Goal: Transaction & Acquisition: Purchase product/service

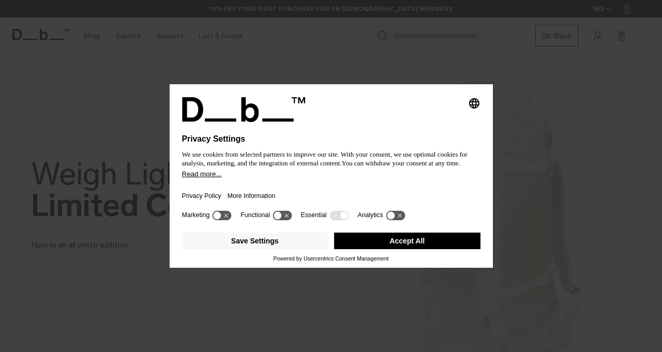
click at [429, 246] on button "Accept All" at bounding box center [407, 241] width 146 height 17
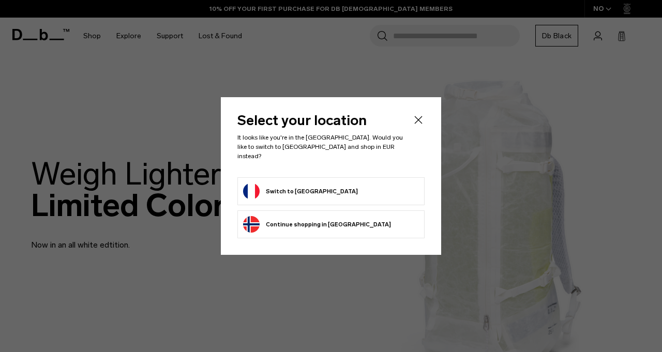
click at [348, 195] on form "Switch to France" at bounding box center [331, 191] width 176 height 17
click at [295, 186] on button "Switch to France" at bounding box center [300, 191] width 115 height 17
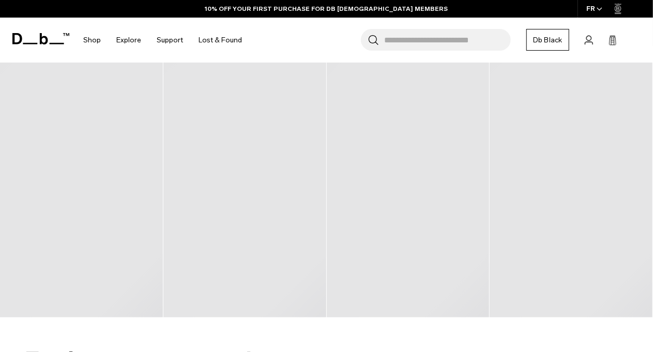
scroll to position [360, 0]
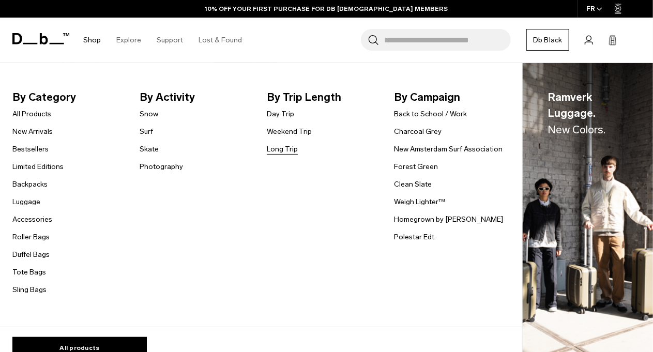
click at [290, 152] on link "Long Trip" at bounding box center [282, 149] width 31 height 11
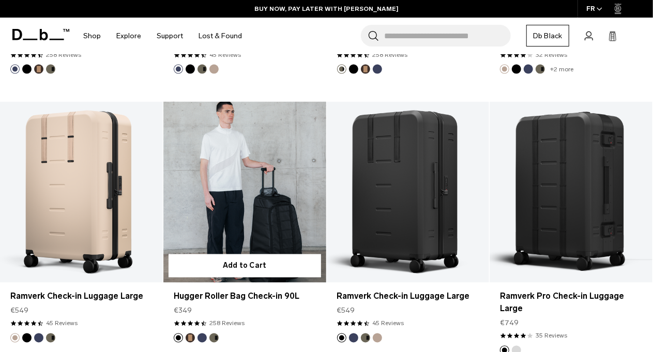
scroll to position [729, 0]
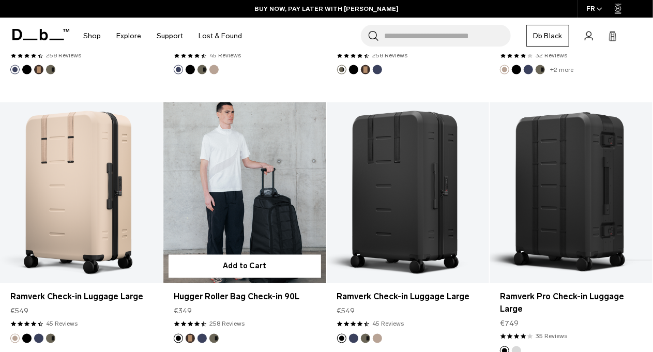
click at [250, 183] on link "Hugger Roller Bag Check-in 90L" at bounding box center [244, 192] width 163 height 181
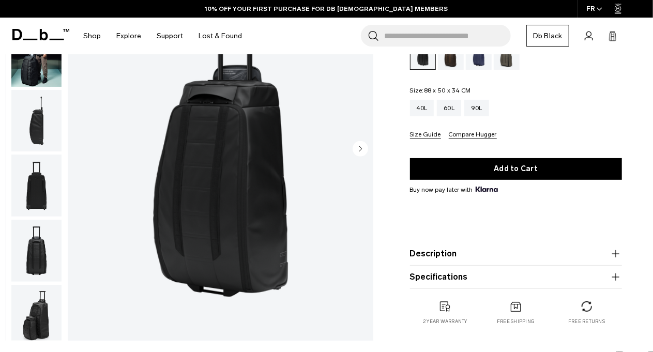
click at [362, 151] on circle "Next slide" at bounding box center [361, 149] width 16 height 16
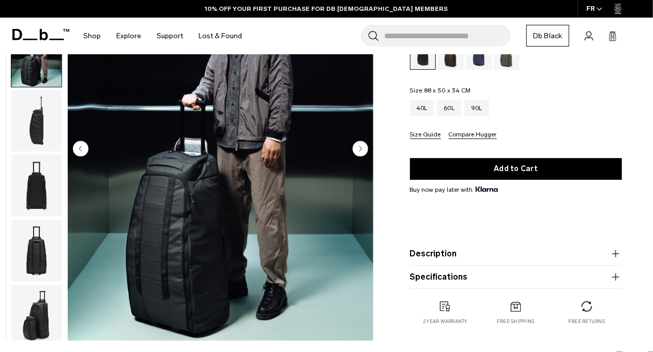
scroll to position [65, 0]
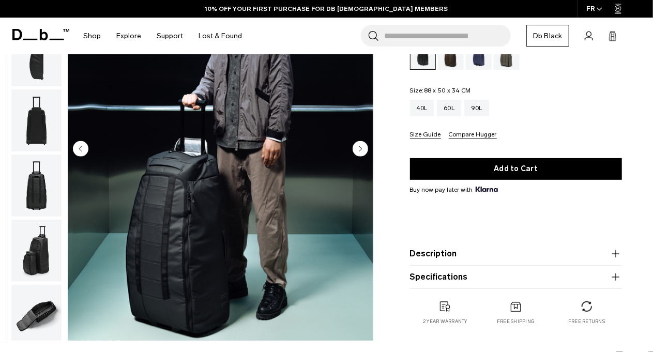
click at [362, 151] on circle "Next slide" at bounding box center [361, 149] width 16 height 16
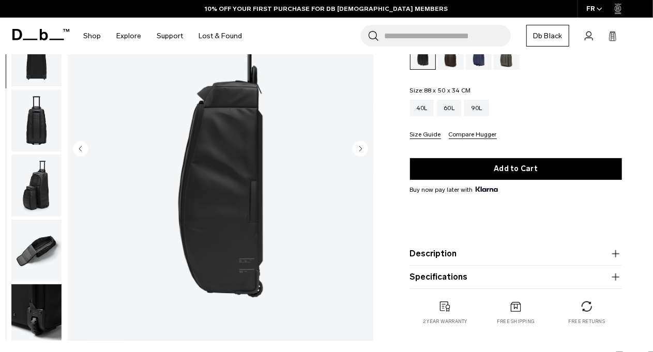
click at [362, 151] on circle "Next slide" at bounding box center [361, 149] width 16 height 16
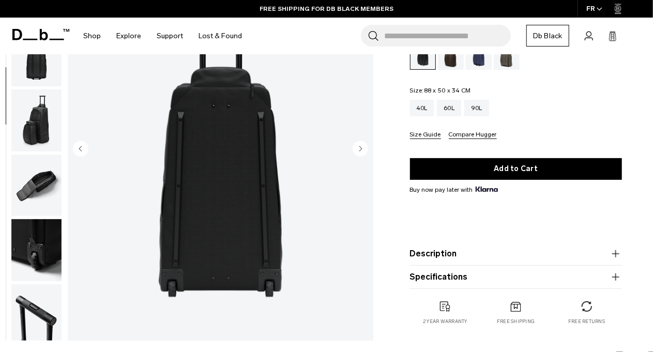
click at [362, 151] on circle "Next slide" at bounding box center [361, 149] width 16 height 16
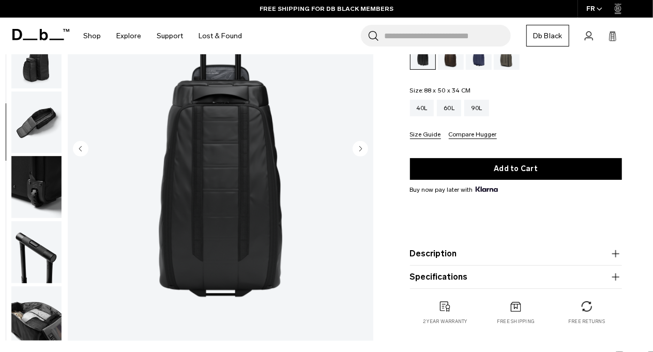
scroll to position [261, 0]
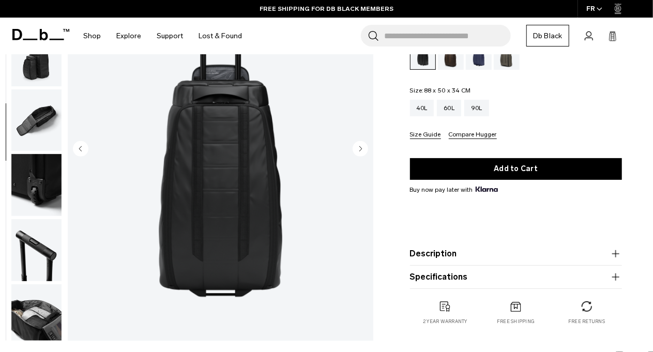
click at [362, 151] on circle "Next slide" at bounding box center [361, 149] width 16 height 16
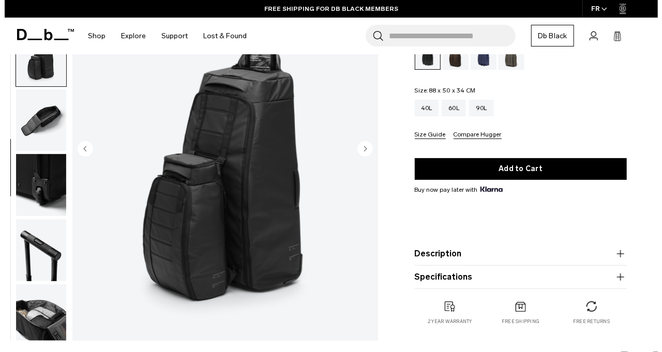
scroll to position [267, 0]
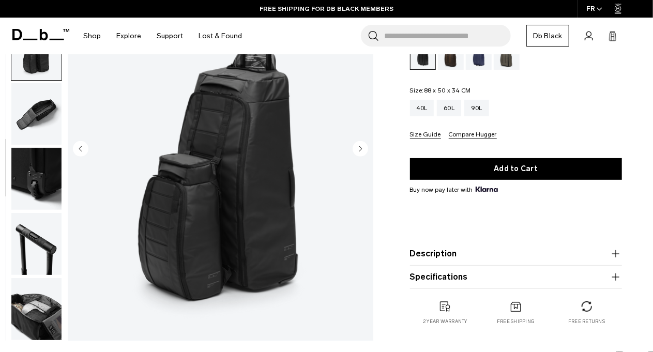
click at [362, 151] on circle "Next slide" at bounding box center [361, 149] width 16 height 16
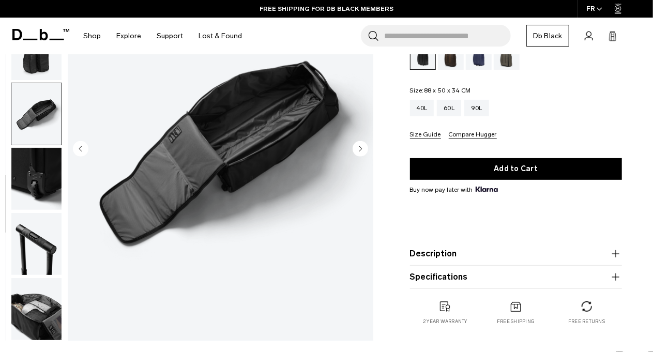
click at [362, 151] on circle "Next slide" at bounding box center [361, 149] width 16 height 16
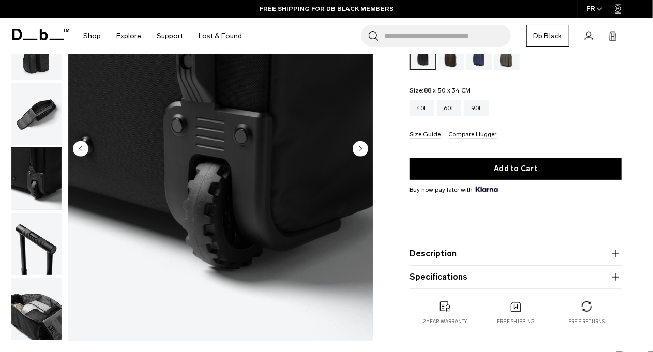
click at [362, 151] on circle "Next slide" at bounding box center [361, 149] width 16 height 16
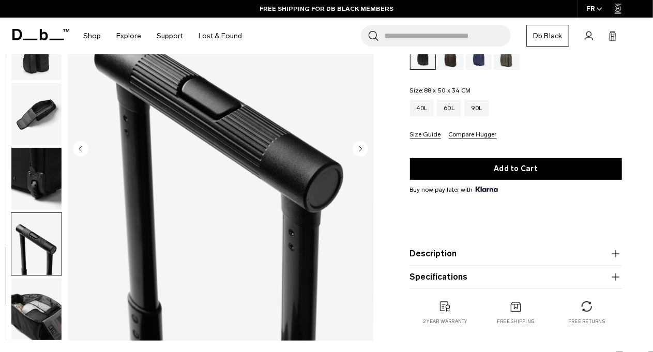
click at [362, 151] on circle "Next slide" at bounding box center [361, 149] width 16 height 16
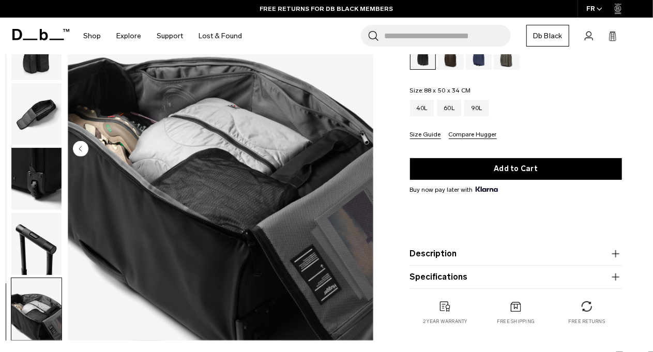
click at [362, 151] on img "10 / 10" at bounding box center [221, 150] width 306 height 382
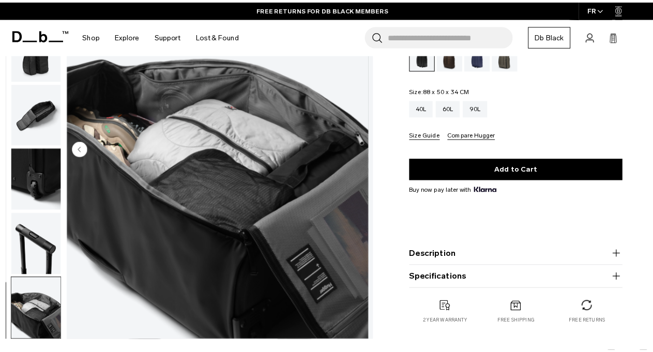
scroll to position [262, 0]
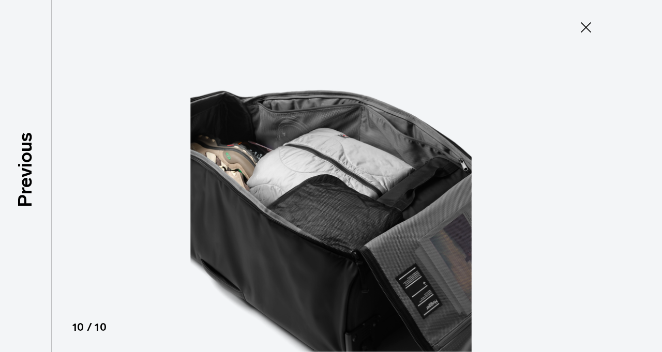
click at [362, 151] on img at bounding box center [331, 176] width 466 height 352
click at [583, 28] on icon at bounding box center [586, 27] width 17 height 17
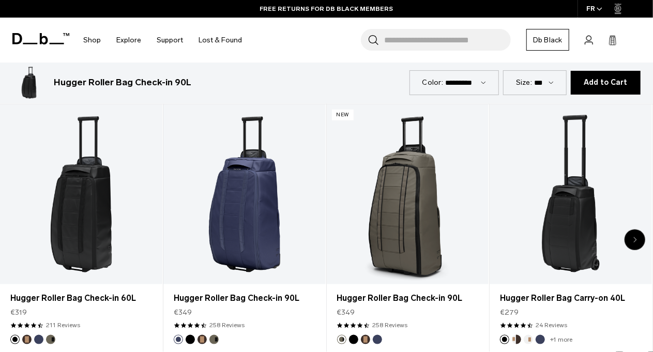
scroll to position [440, 0]
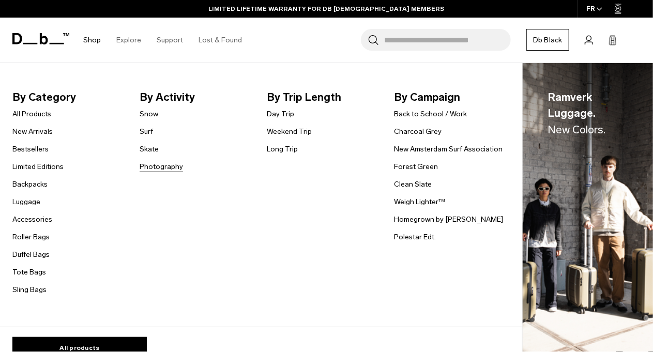
click at [164, 168] on link "Photography" at bounding box center [161, 166] width 43 height 11
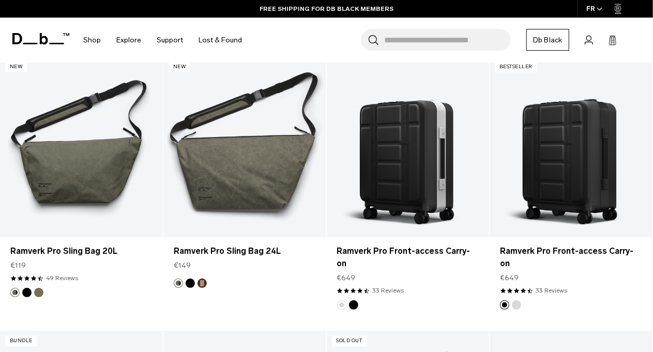
scroll to position [720, 0]
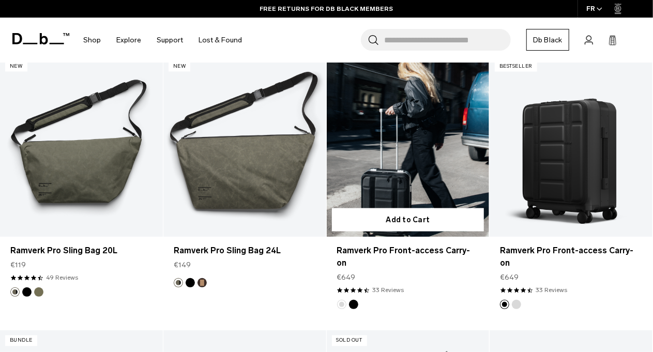
click at [401, 115] on link "Ramverk Pro Front-access Carry-on" at bounding box center [408, 146] width 163 height 181
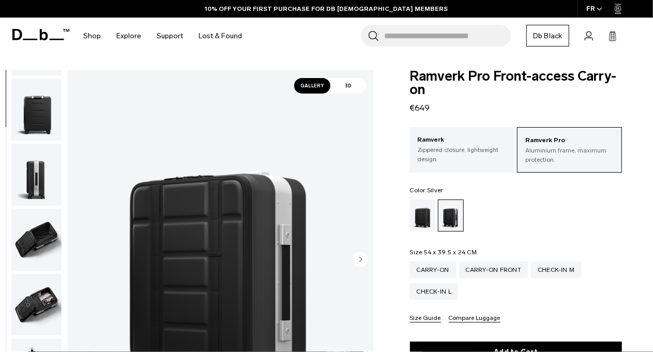
click at [36, 225] on img "button" at bounding box center [36, 240] width 50 height 62
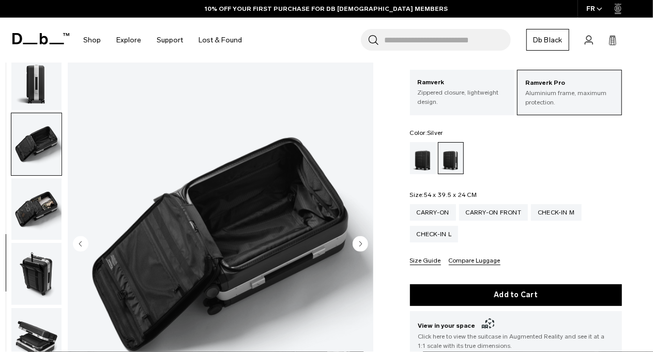
scroll to position [58, 0]
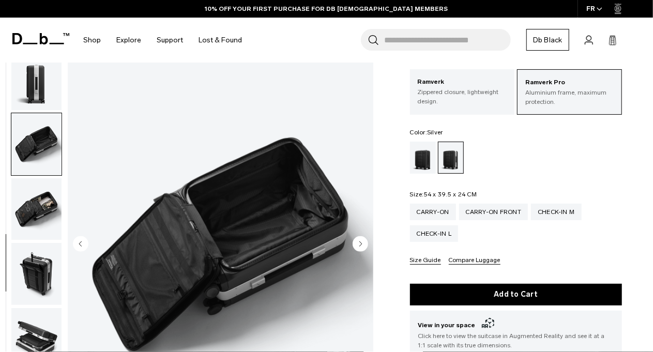
click at [39, 273] on img "button" at bounding box center [36, 274] width 50 height 62
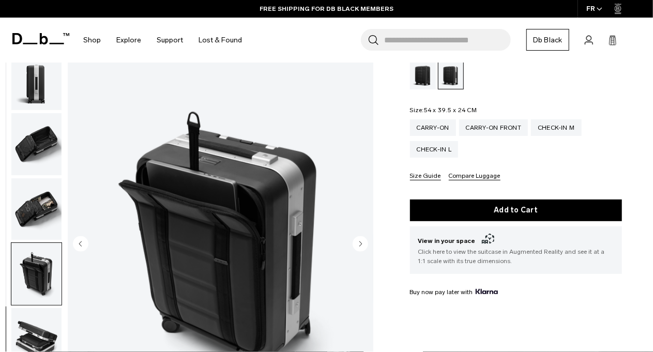
scroll to position [145, 0]
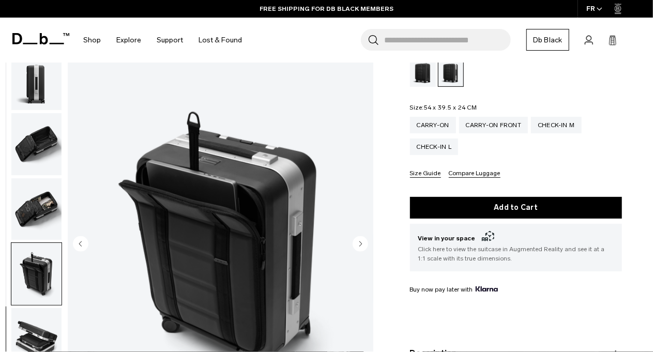
click at [43, 321] on img "button" at bounding box center [36, 339] width 50 height 62
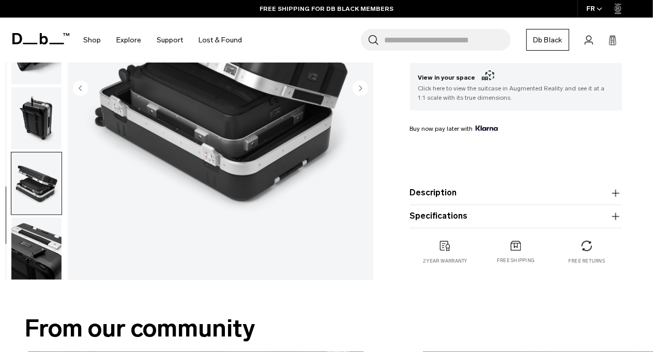
scroll to position [334, 0]
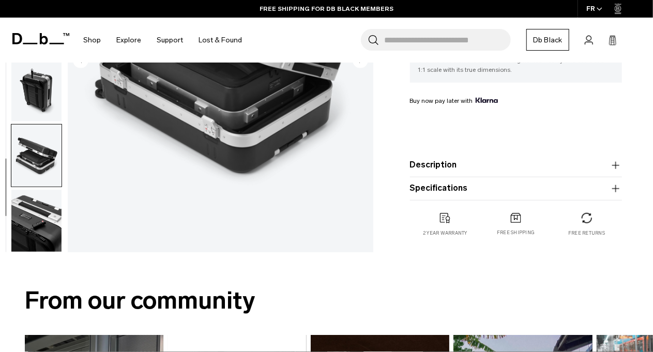
click at [38, 226] on img "button" at bounding box center [36, 221] width 50 height 62
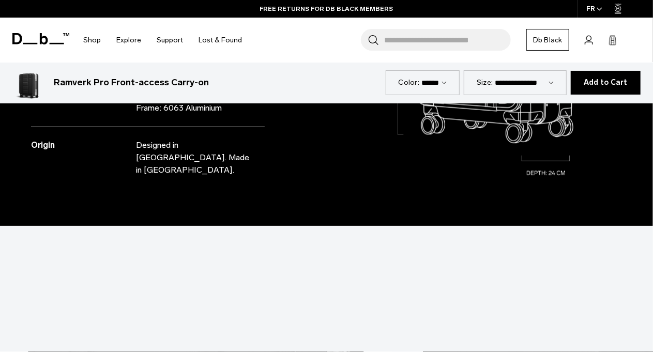
scroll to position [1141, 0]
